Goal: Register for event/course

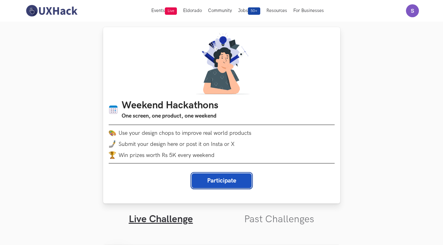
click at [225, 183] on button "Participate" at bounding box center [222, 181] width 60 height 15
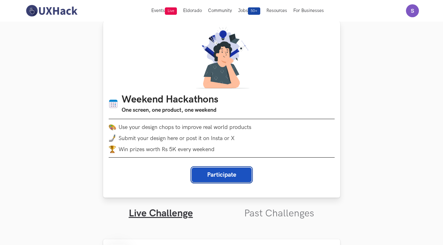
scroll to position [6, 0]
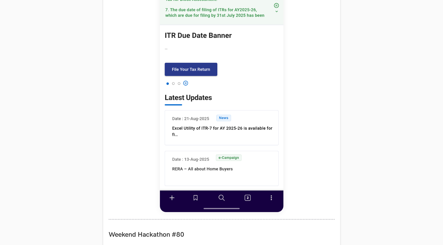
scroll to position [362, 0]
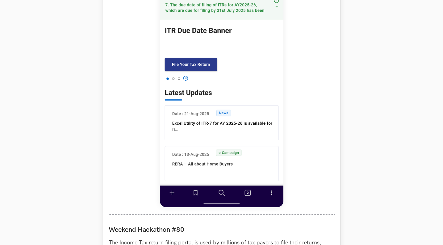
click at [230, 142] on img at bounding box center [221, 70] width 123 height 274
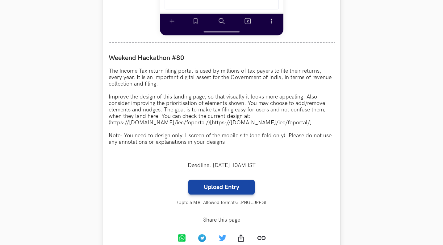
scroll to position [534, 0]
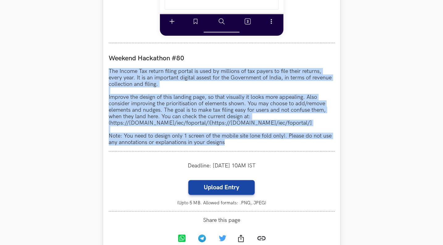
drag, startPoint x: 229, startPoint y: 142, endPoint x: 106, endPoint y: 70, distance: 142.5
copy p "The Income Tax return filing portal is used by millions of tax payers to file t…"
